Goal: Communication & Community: Answer question/provide support

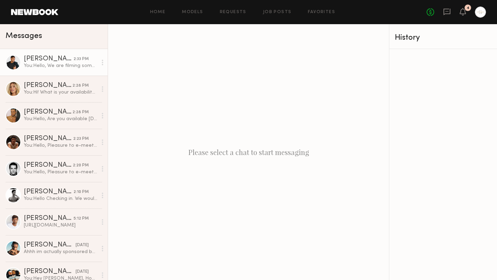
click at [74, 67] on div "You: Hello, We are filming some UGC content for a wellness brand. Are you avail…" at bounding box center [60, 65] width 73 height 7
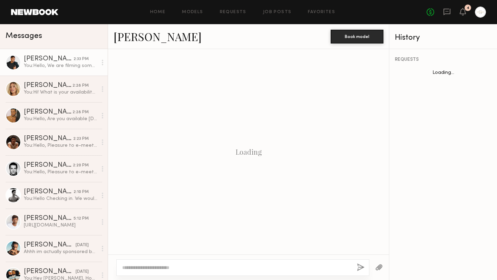
scroll to position [109, 0]
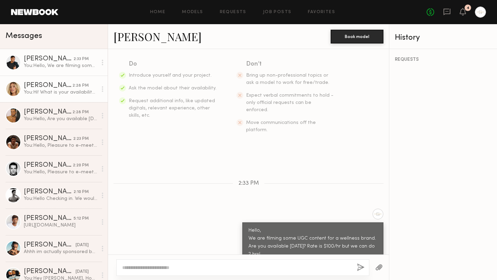
click at [71, 95] on div "You: Hi! What is your availability [DATE]?" at bounding box center [60, 92] width 73 height 7
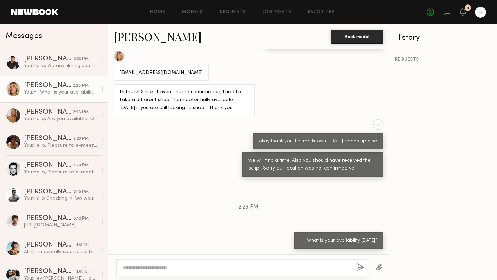
scroll to position [355, 0]
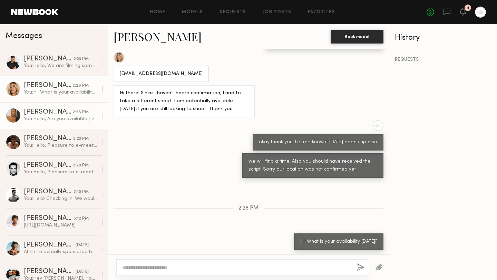
click at [66, 121] on div "You: Hello, Are you available [DATE] for a shoot ? We are doing some UGC reels …" at bounding box center [60, 119] width 73 height 7
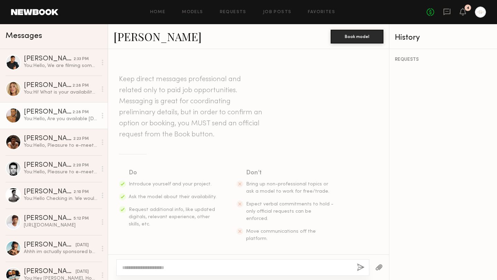
scroll to position [288, 0]
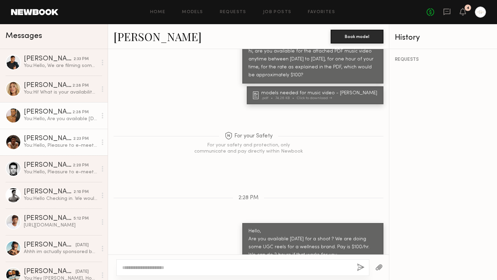
click at [64, 142] on div "You: Hello, Pleasure to e-meet. Do you have videos of you speaking? We are film…" at bounding box center [60, 145] width 73 height 7
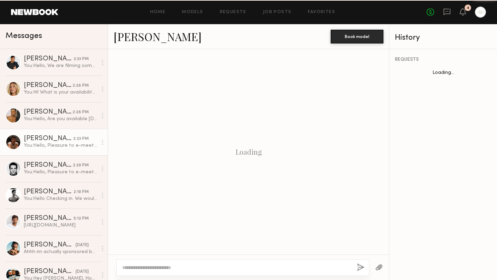
scroll to position [159, 0]
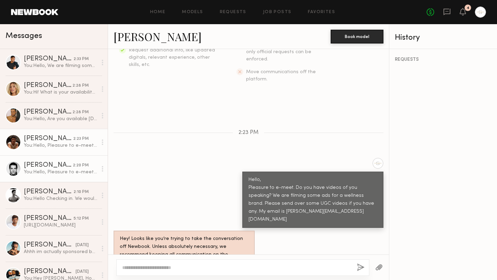
click at [61, 176] on link "[PERSON_NAME] 2:20 PM You: Hello, Pleasure to e-meet. Do you have videos of you…" at bounding box center [54, 168] width 108 height 27
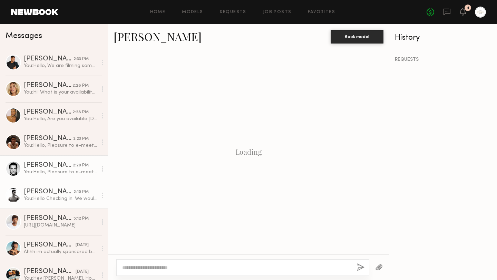
scroll to position [159, 0]
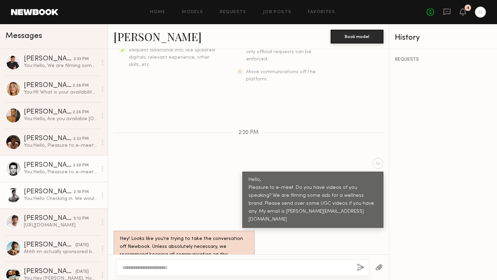
click at [67, 200] on div "You: Hello Checking in. We would love to work with you." at bounding box center [60, 198] width 73 height 7
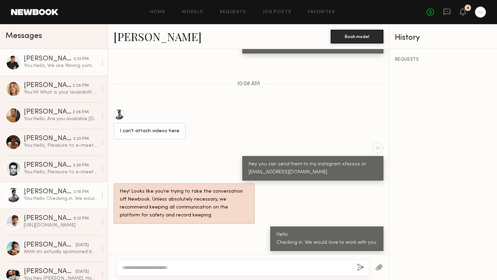
click at [66, 67] on div "You: Hello, We are filming some UGC content for a wellness brand. Are you avail…" at bounding box center [60, 65] width 73 height 7
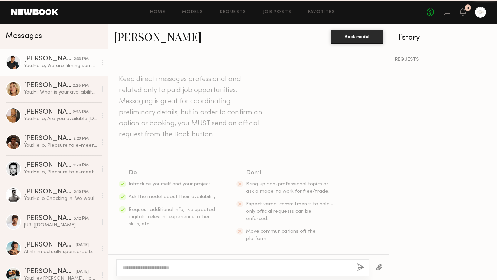
scroll to position [109, 0]
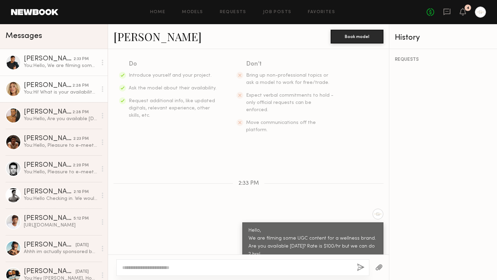
click at [67, 92] on div "You: Hi! What is your availability [DATE]?" at bounding box center [60, 92] width 73 height 7
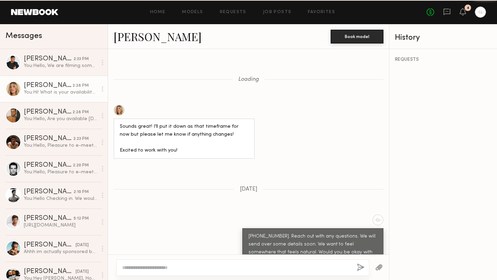
scroll to position [355, 0]
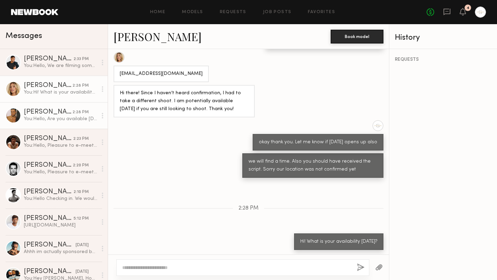
click at [63, 120] on div "You: Hello, Are you available [DATE] for a shoot ? We are doing some UGC reels …" at bounding box center [60, 119] width 73 height 7
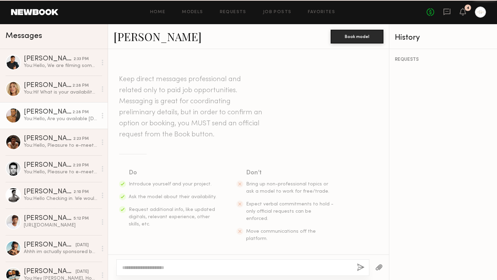
scroll to position [288, 0]
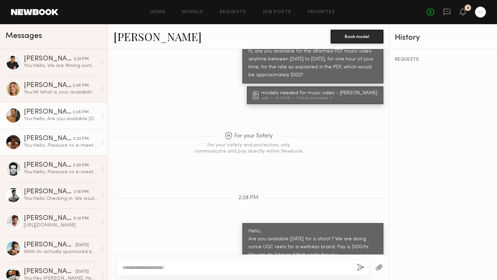
click at [67, 145] on div "You: Hello, Pleasure to e-meet. Do you have videos of you speaking? We are film…" at bounding box center [60, 145] width 73 height 7
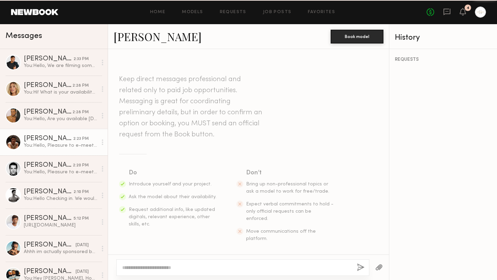
scroll to position [159, 0]
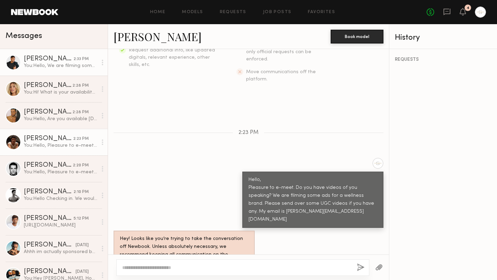
click at [65, 67] on div "You: Hello, We are filming some UGC content for a wellness brand. Are you avail…" at bounding box center [60, 65] width 73 height 7
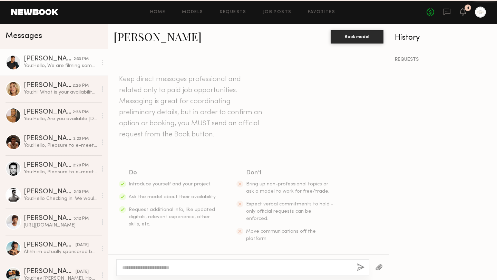
scroll to position [109, 0]
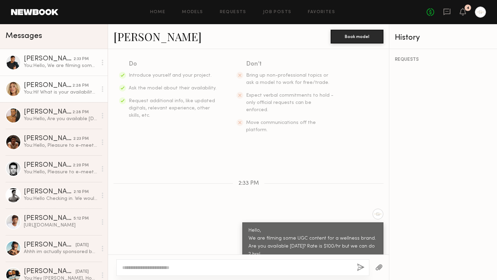
click at [68, 94] on div "You: Hi! What is your availability [DATE]?" at bounding box center [60, 92] width 73 height 7
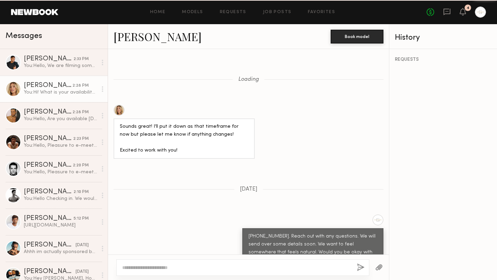
scroll to position [355, 0]
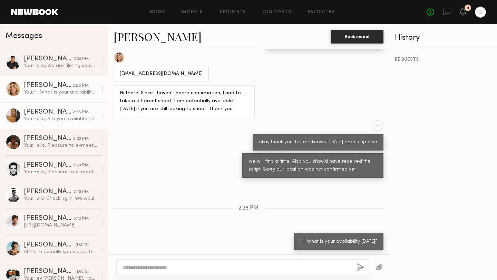
click at [64, 120] on div "You: Hello, Are you available [DATE] for a shoot ? We are doing some UGC reels …" at bounding box center [60, 119] width 73 height 7
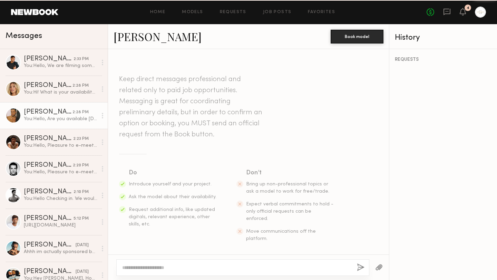
scroll to position [288, 0]
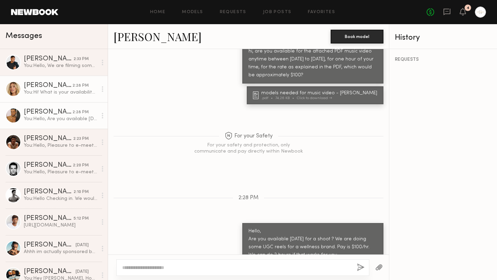
click at [74, 101] on link "[PERSON_NAME] 2:28 PM You: Hi! What is your availability [DATE]?" at bounding box center [54, 89] width 108 height 27
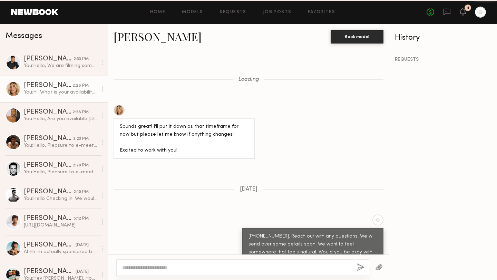
scroll to position [355, 0]
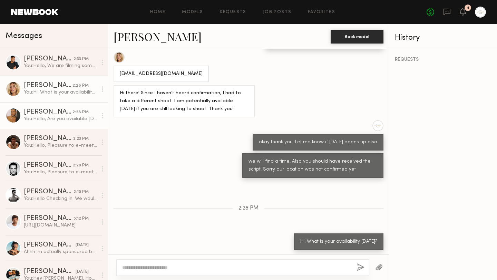
click at [68, 122] on link "[PERSON_NAME] 2:28 PM You: Hello, Are you available [DATE] for a shoot ? We are…" at bounding box center [54, 115] width 108 height 27
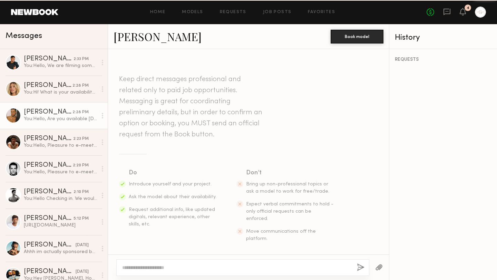
scroll to position [288, 0]
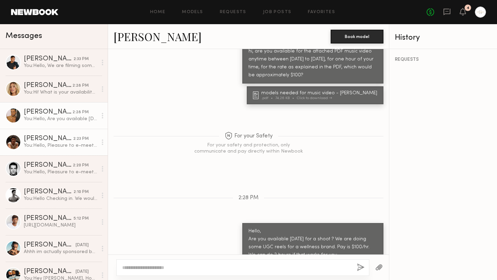
click at [70, 144] on div "You: Hello, Pleasure to e-meet. Do you have videos of you speaking? We are film…" at bounding box center [60, 145] width 73 height 7
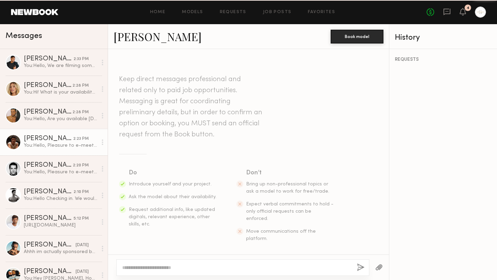
scroll to position [159, 0]
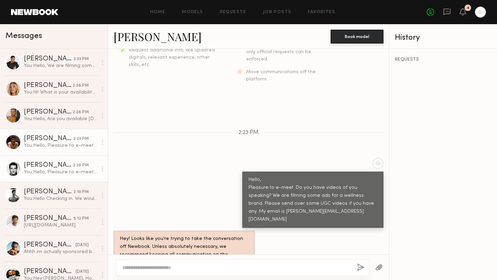
click at [62, 169] on div "You: Hello, Pleasure to e-meet. Do you have videos of you speaking? We are film…" at bounding box center [60, 172] width 73 height 7
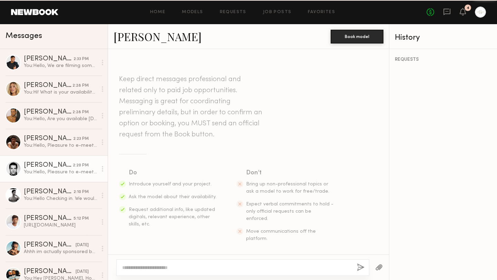
scroll to position [159, 0]
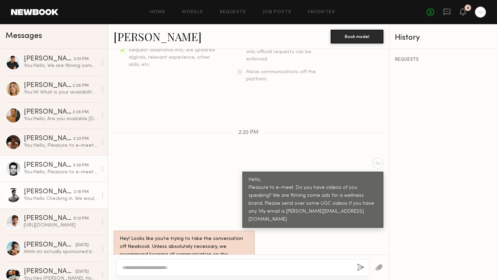
click at [57, 194] on div "[PERSON_NAME]" at bounding box center [49, 191] width 50 height 7
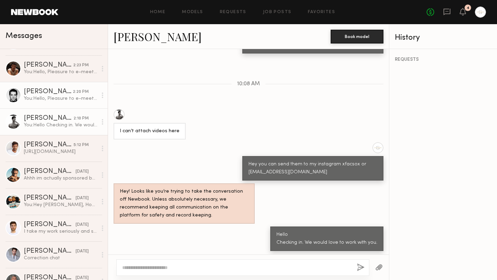
scroll to position [80, 0]
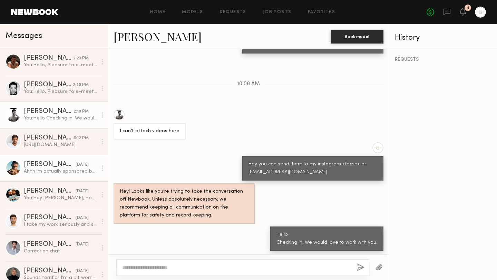
click at [55, 174] on div "Ahhh im actually sponsored by a supplement company so I can’t promote and other…" at bounding box center [60, 171] width 73 height 7
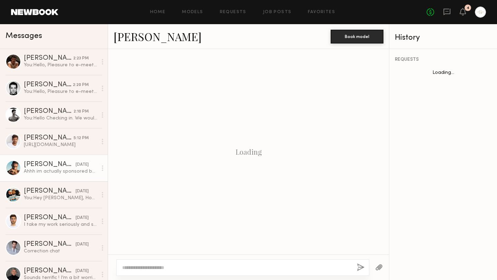
scroll to position [305, 0]
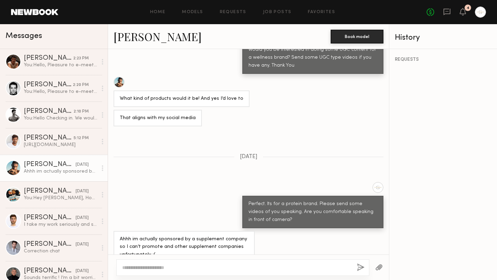
click at [150, 269] on textarea at bounding box center [236, 267] width 229 height 7
click at [68, 171] on div "Ahhh im actually sponsored by a supplement company so I can’t promote and other…" at bounding box center [60, 171] width 73 height 7
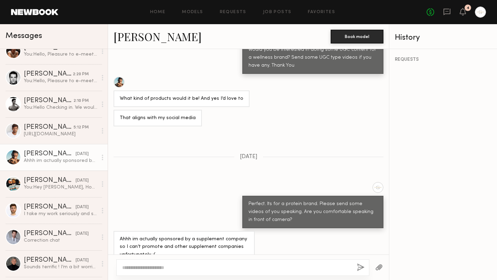
scroll to position [92, 0]
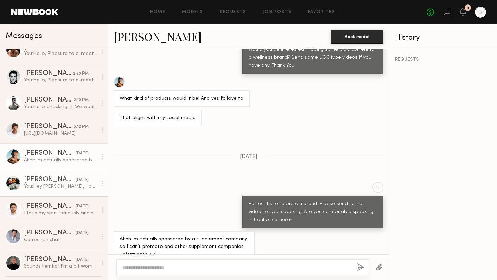
click at [59, 193] on link "[PERSON_NAME] [DATE] You: Hey [PERSON_NAME], Hope all is well. Are you open to …" at bounding box center [54, 183] width 108 height 27
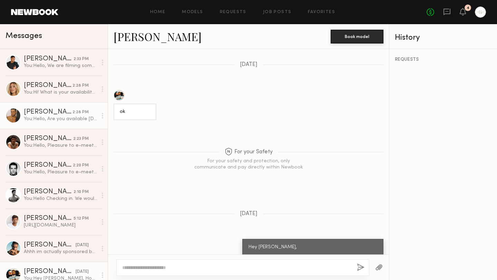
click at [68, 119] on div "You: Hello, Are you available [DATE] for a shoot ? We are doing some UGC reels …" at bounding box center [60, 119] width 73 height 7
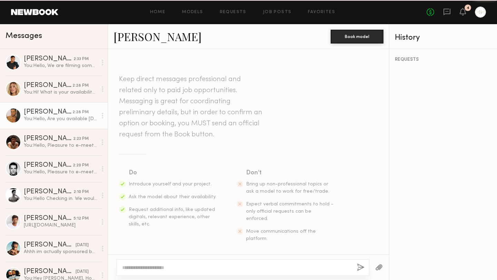
scroll to position [288, 0]
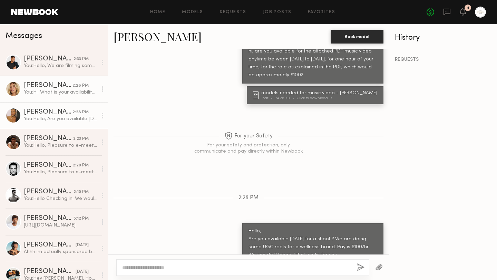
click at [67, 96] on link "[PERSON_NAME] 2:28 PM You: Hi! What is your availability [DATE]?" at bounding box center [54, 89] width 108 height 27
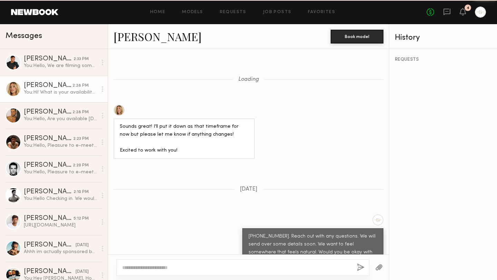
scroll to position [355, 0]
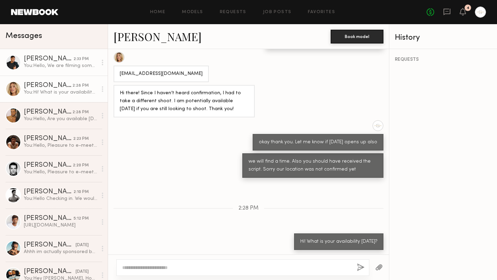
click at [70, 66] on div "You: Hello, We are filming some UGC content for a wellness brand. Are you avail…" at bounding box center [60, 65] width 73 height 7
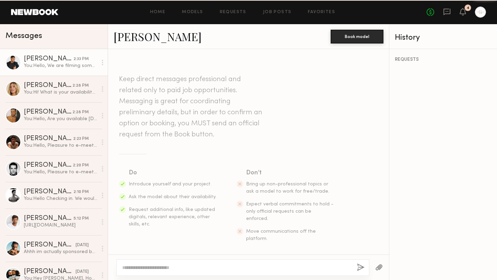
scroll to position [109, 0]
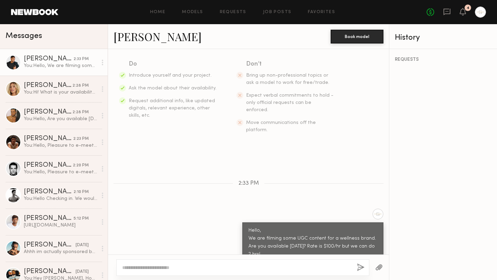
click at [168, 266] on textarea at bounding box center [236, 267] width 229 height 7
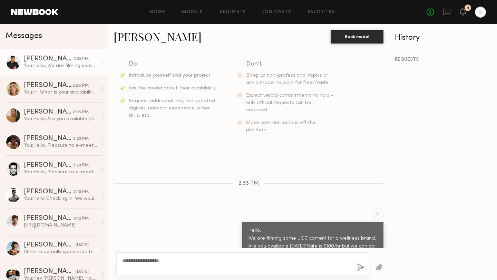
type textarea "**********"
click at [358, 266] on button "button" at bounding box center [361, 267] width 8 height 9
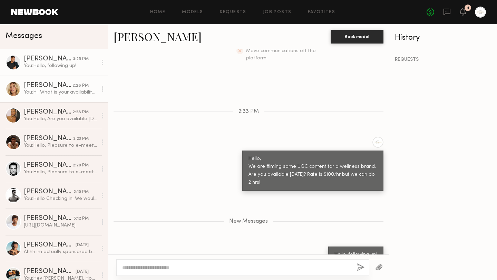
click at [68, 97] on link "[PERSON_NAME] 2:28 PM You: Hi! What is your availability [DATE]?" at bounding box center [54, 89] width 108 height 27
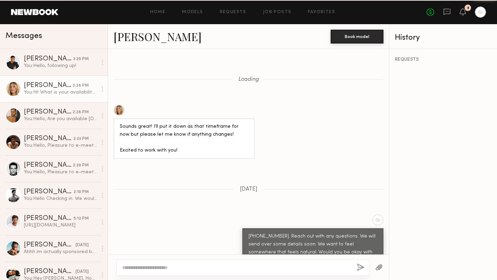
scroll to position [355, 0]
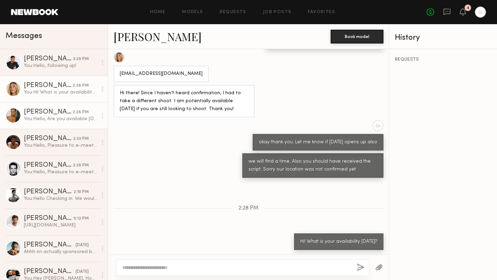
click at [66, 118] on div "You: Hello, Are you available [DATE] for a shoot ? We are doing some UGC reels …" at bounding box center [60, 119] width 73 height 7
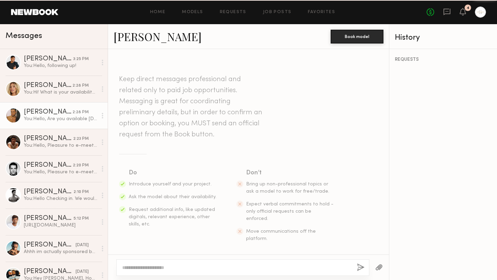
scroll to position [288, 0]
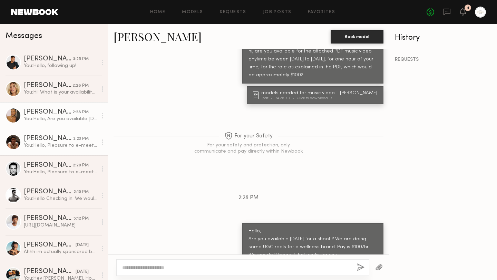
click at [62, 149] on link "[PERSON_NAME] 2:23 PM You: Hello, Pleasure to e-meet. Do you have videos of you…" at bounding box center [54, 142] width 108 height 27
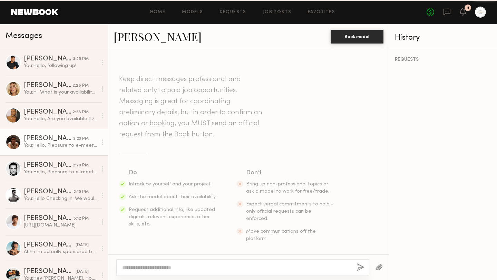
scroll to position [159, 0]
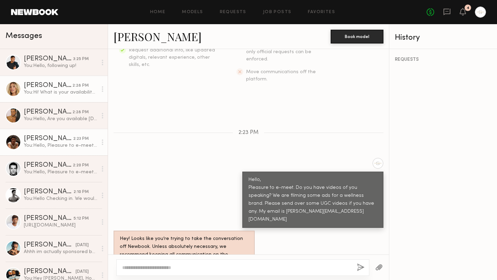
click at [68, 93] on div "You: Hi! What is your availability [DATE]?" at bounding box center [60, 92] width 73 height 7
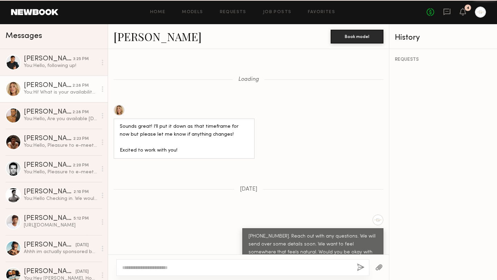
scroll to position [355, 0]
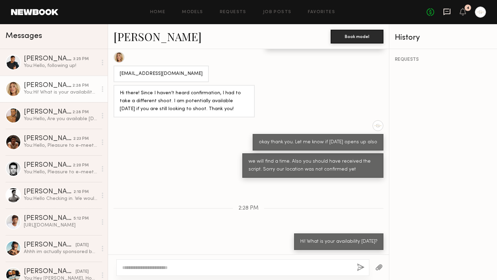
click at [447, 12] on icon at bounding box center [447, 12] width 8 height 8
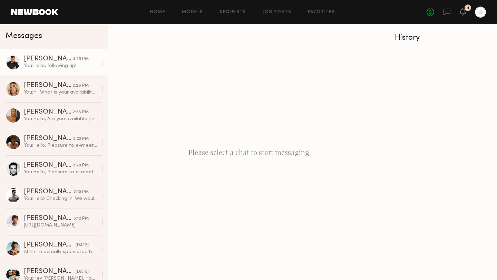
click at [68, 67] on div "You: Hello, following up!" at bounding box center [60, 65] width 73 height 7
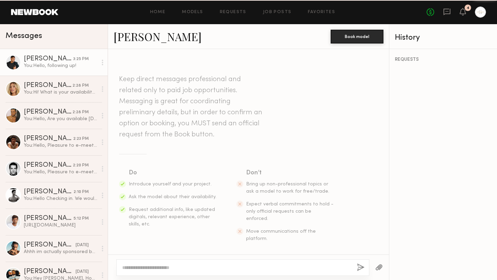
scroll to position [128, 0]
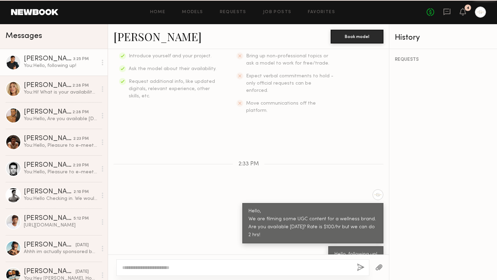
click at [68, 67] on div "You: Hello, following up!" at bounding box center [60, 65] width 73 height 7
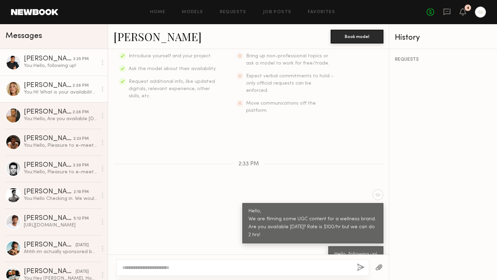
click at [69, 99] on link "[PERSON_NAME] 2:28 PM You: Hi! What is your availability [DATE]?" at bounding box center [54, 89] width 108 height 27
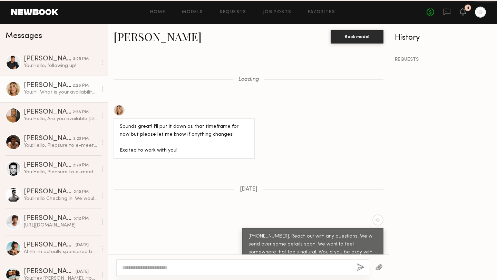
scroll to position [355, 0]
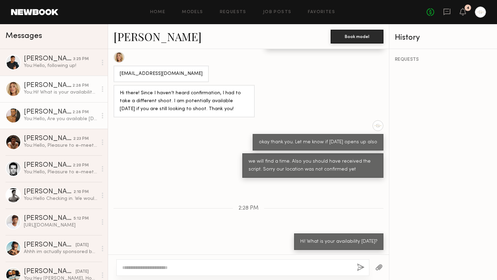
click at [77, 120] on div "You: Hello, Are you available [DATE] for a shoot ? We are doing some UGC reels …" at bounding box center [60, 119] width 73 height 7
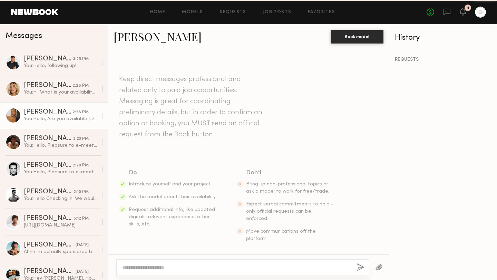
scroll to position [288, 0]
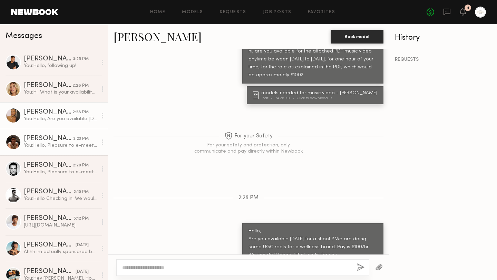
click at [66, 143] on div "You: Hello, Pleasure to e-meet. Do you have videos of you speaking? We are film…" at bounding box center [60, 145] width 73 height 7
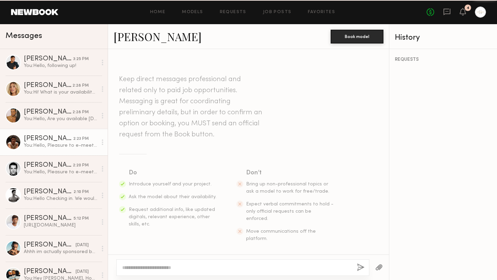
scroll to position [159, 0]
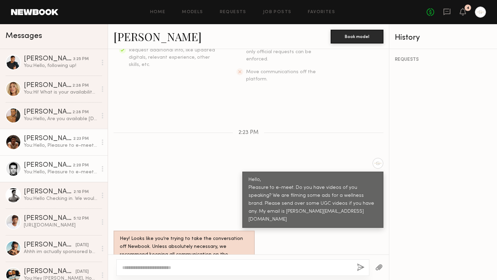
click at [64, 170] on div "You: Hello, Pleasure to e-meet. Do you have videos of you speaking? We are film…" at bounding box center [60, 172] width 73 height 7
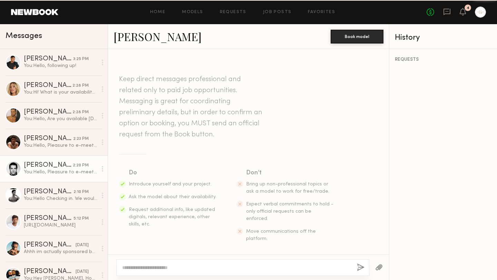
scroll to position [159, 0]
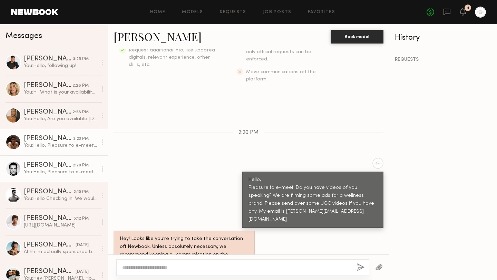
click at [71, 144] on div "You: Hello, Pleasure to e-meet. Do you have videos of you speaking? We are film…" at bounding box center [60, 145] width 73 height 7
